Goal: Information Seeking & Learning: Learn about a topic

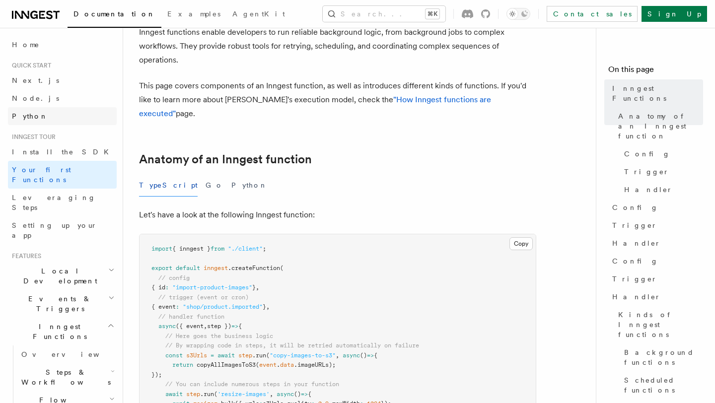
click at [45, 121] on link "Python" at bounding box center [62, 116] width 109 height 18
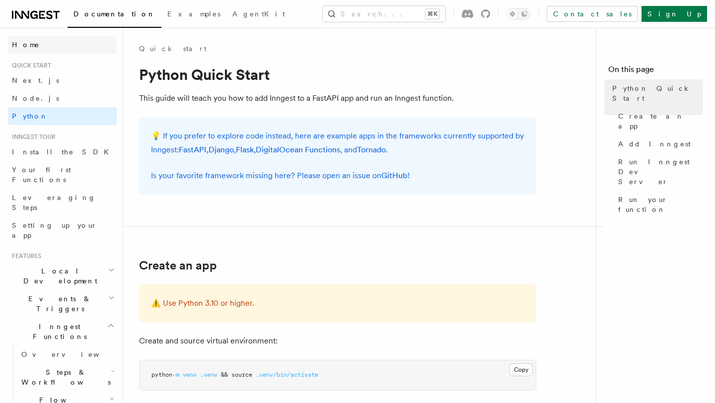
click at [73, 47] on link "Home" at bounding box center [62, 45] width 109 height 18
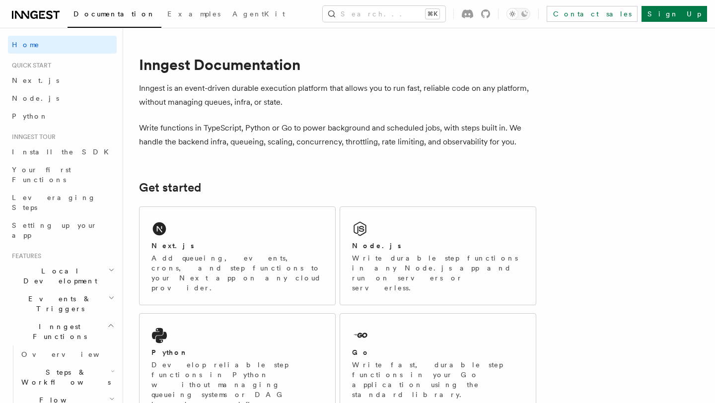
click at [317, 24] on div "Documentation Examples AgentKit Search... ⌘K Contact sales Sign Up" at bounding box center [357, 14] width 715 height 28
click at [317, 12] on button "Search... ⌘K" at bounding box center [384, 14] width 123 height 16
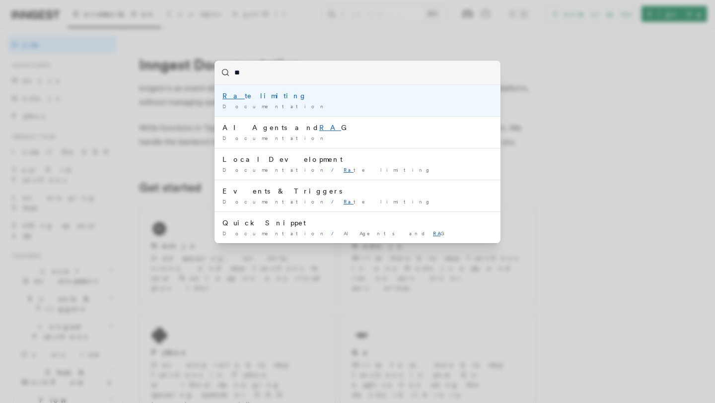
type input "*"
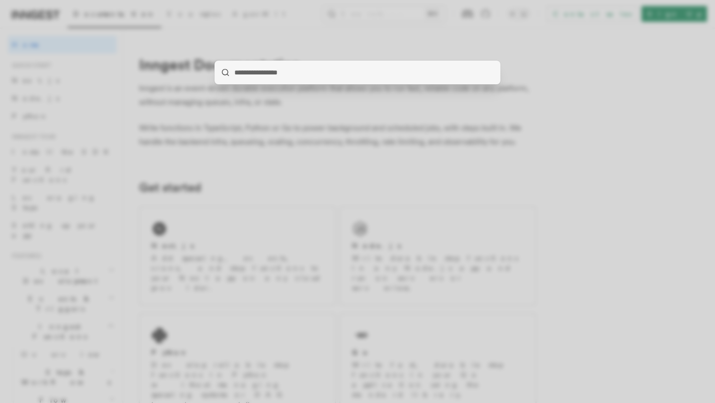
click at [317, 53] on div at bounding box center [357, 201] width 715 height 403
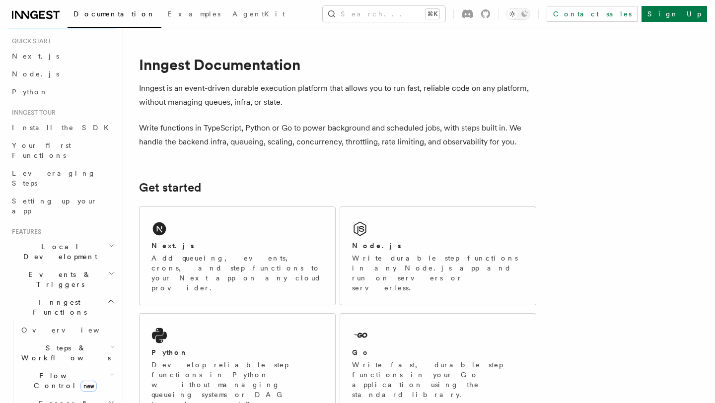
scroll to position [23, 0]
click at [111, 243] on icon "button" at bounding box center [111, 247] width 6 height 8
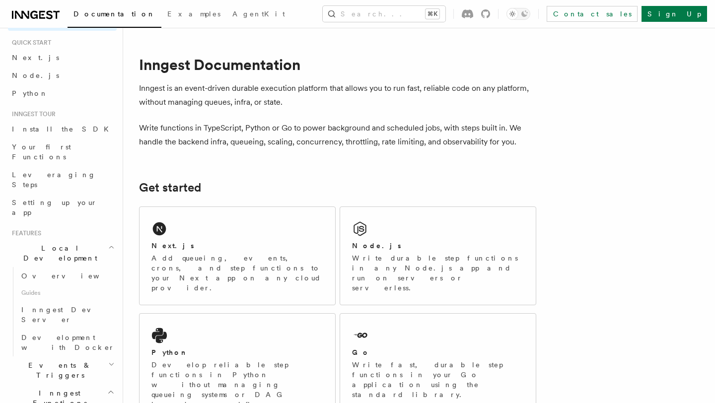
scroll to position [0, 0]
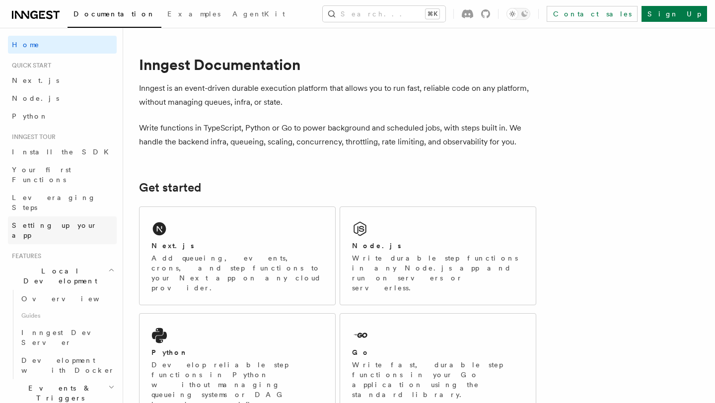
click at [57, 221] on span "Setting up your app" at bounding box center [54, 230] width 85 height 18
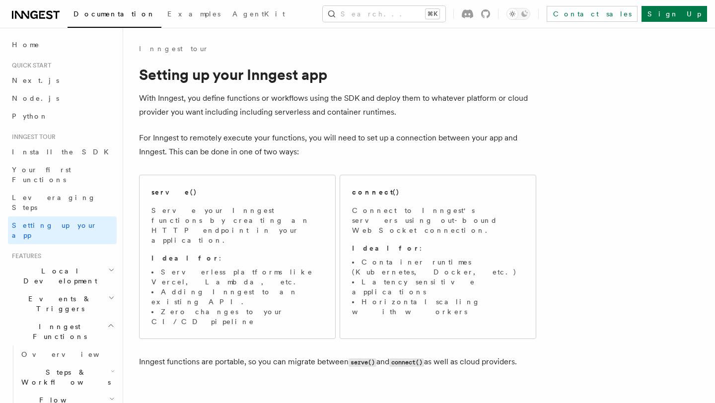
click at [34, 15] on icon at bounding box center [33, 15] width 7 height 8
